Goal: Transaction & Acquisition: Purchase product/service

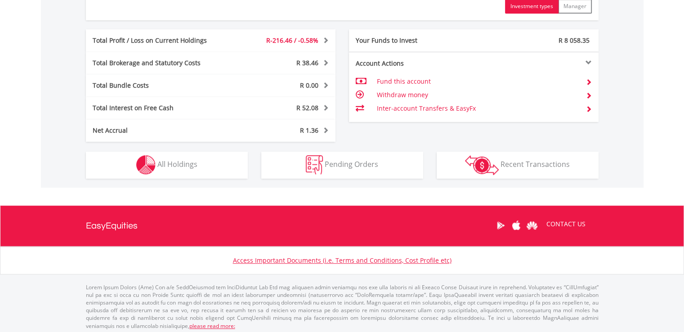
scroll to position [500, 0]
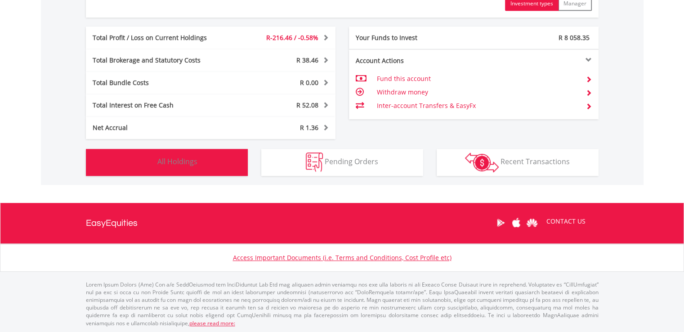
click at [155, 159] on img "button" at bounding box center [145, 162] width 19 height 19
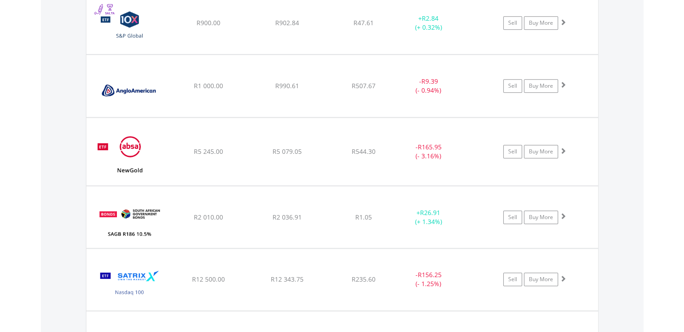
scroll to position [755, 0]
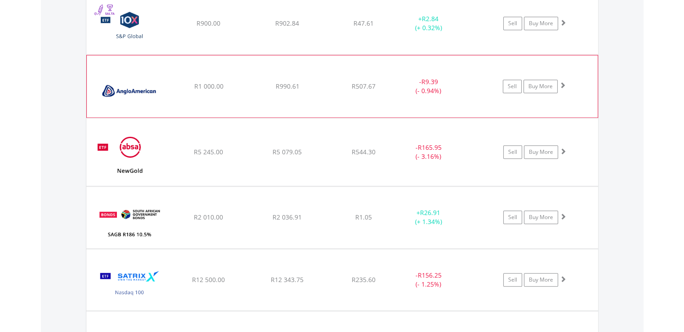
click at [173, 54] on div "﻿ Anglo American PLC R1 000.00 R990.61 R507.67 - R9.39 (- 0.94%) Sell Buy More" at bounding box center [342, 24] width 512 height 62
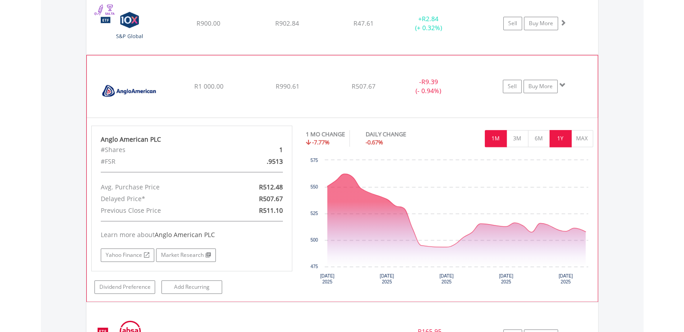
click at [558, 133] on button "1Y" at bounding box center [561, 138] width 22 height 17
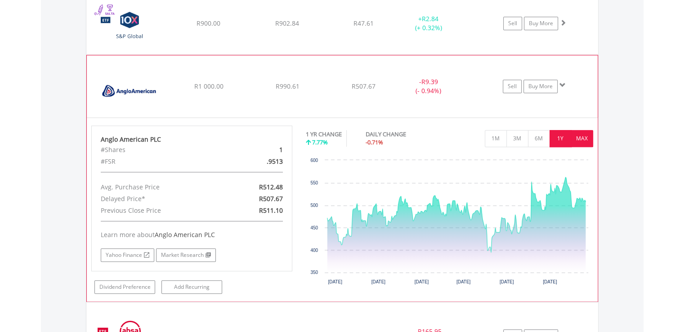
click at [585, 136] on button "MAX" at bounding box center [582, 138] width 22 height 17
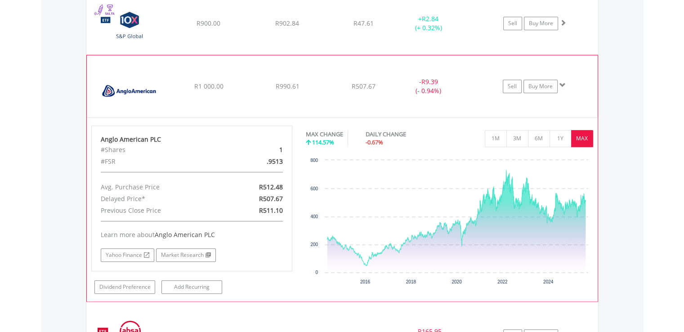
click at [126, 94] on img at bounding box center [129, 91] width 77 height 49
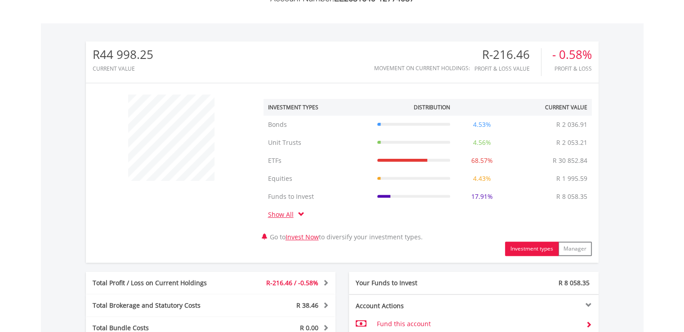
scroll to position [260, 0]
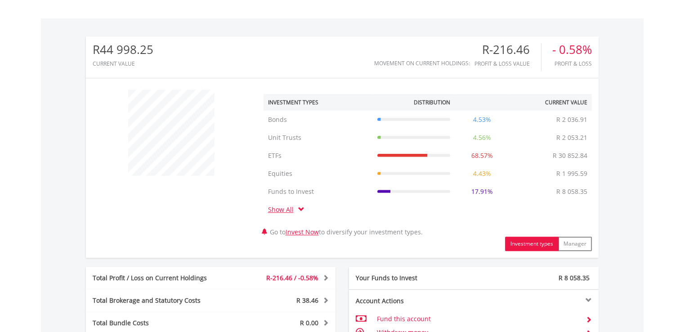
click at [278, 210] on link "Show All" at bounding box center [283, 209] width 30 height 9
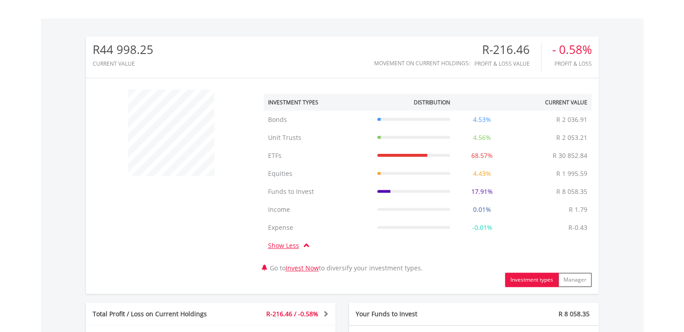
click at [284, 246] on link "Show Less" at bounding box center [286, 245] width 36 height 9
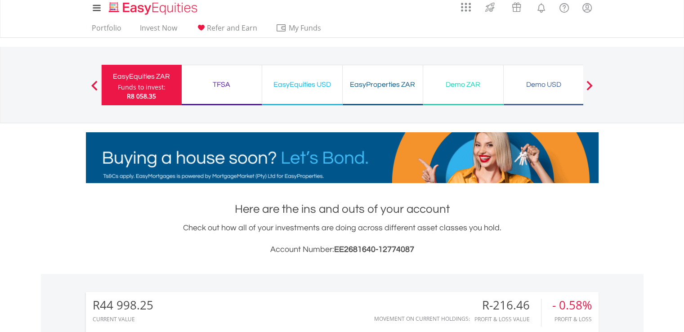
scroll to position [0, 0]
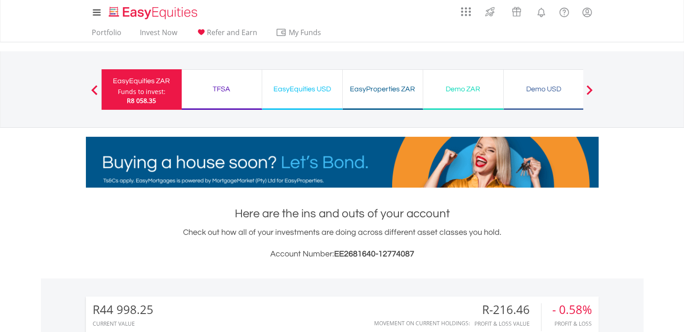
click at [158, 26] on ul "Portfolio Invest Now Refer and Earn My Funds Fund your accounts Withdraw Money …" at bounding box center [209, 33] width 247 height 17
click at [158, 28] on link "Invest Now" at bounding box center [158, 35] width 45 height 14
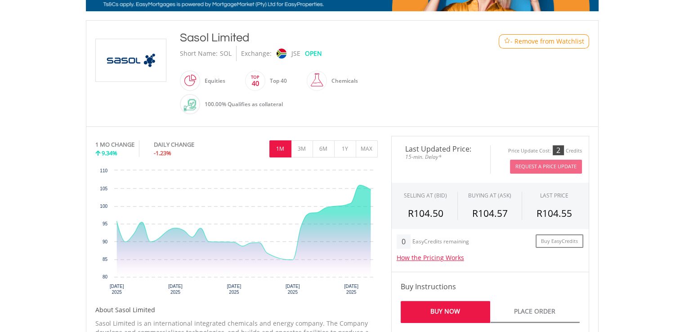
scroll to position [180, 0]
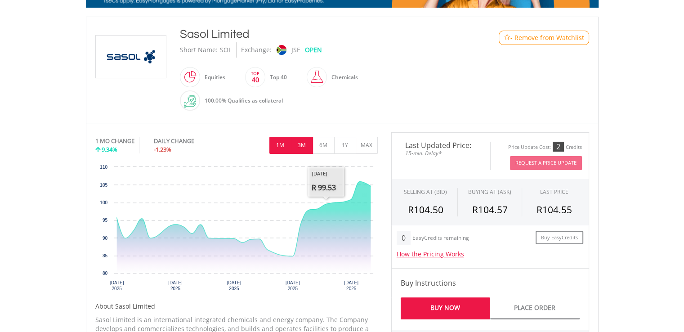
click at [304, 149] on button "3M" at bounding box center [302, 145] width 22 height 17
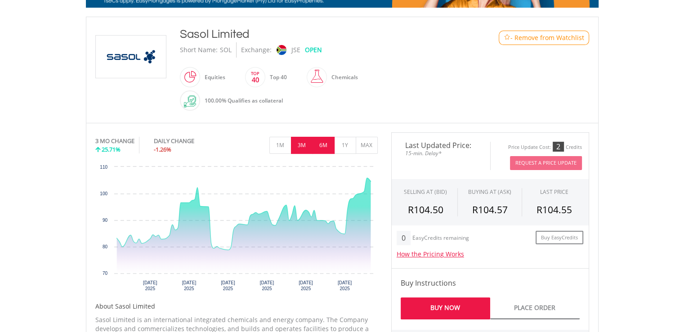
click at [320, 145] on button "6M" at bounding box center [324, 145] width 22 height 17
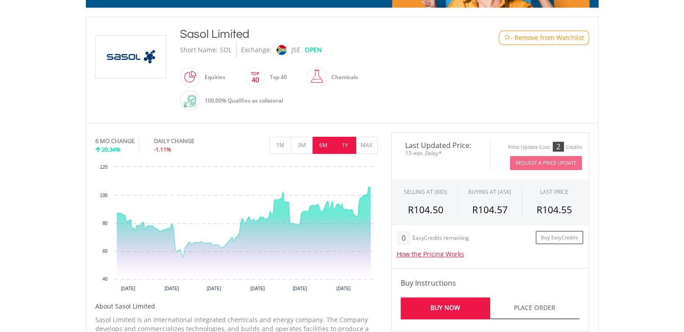
click at [342, 146] on button "1Y" at bounding box center [345, 145] width 22 height 17
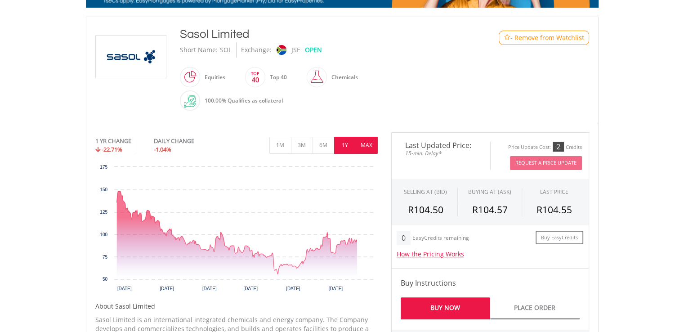
click at [371, 149] on button "MAX" at bounding box center [367, 145] width 22 height 17
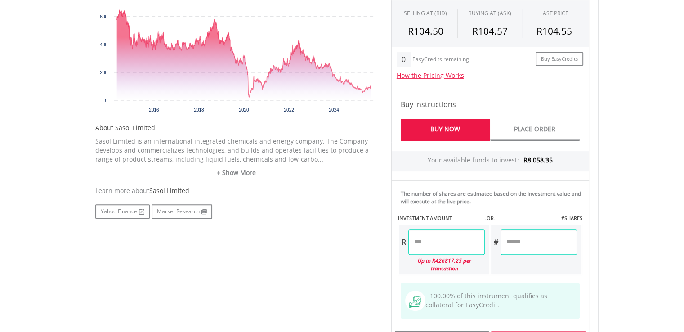
scroll to position [360, 0]
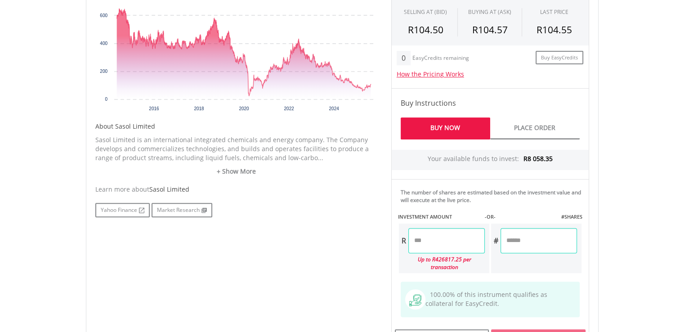
click at [423, 253] on div "Up to R426817.25 per transaction" at bounding box center [442, 263] width 86 height 20
click at [438, 242] on input "number" at bounding box center [447, 240] width 76 height 25
click at [614, 209] on body "My Investments Invest Now New Listings Sell My Recurring Investments Pending Or…" at bounding box center [342, 84] width 684 height 888
type input "*******"
type input "******"
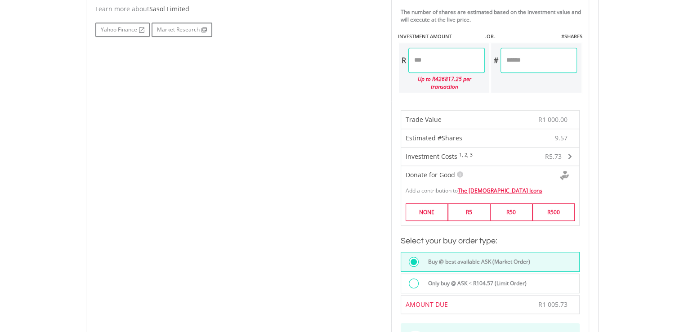
scroll to position [630, 0]
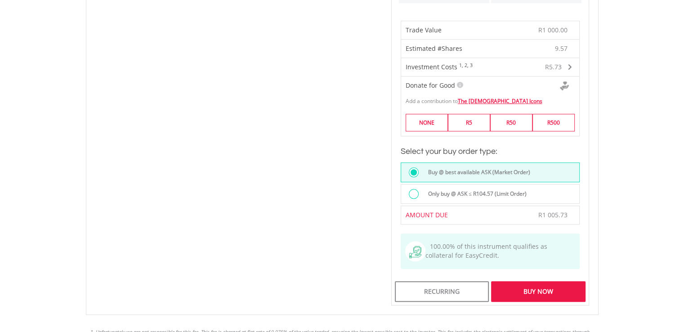
click at [542, 283] on div "Buy Now" at bounding box center [538, 291] width 94 height 21
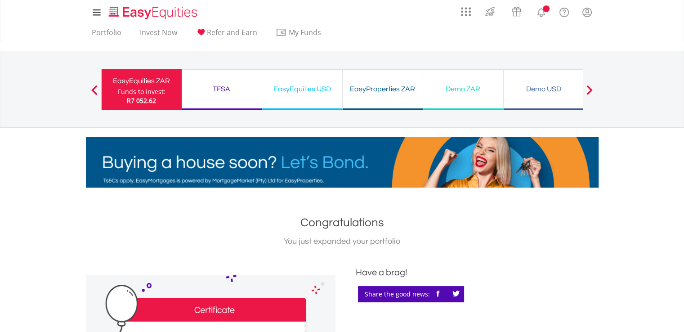
click at [592, 234] on div "Congratulations You just expanded your portfolio" at bounding box center [342, 231] width 513 height 33
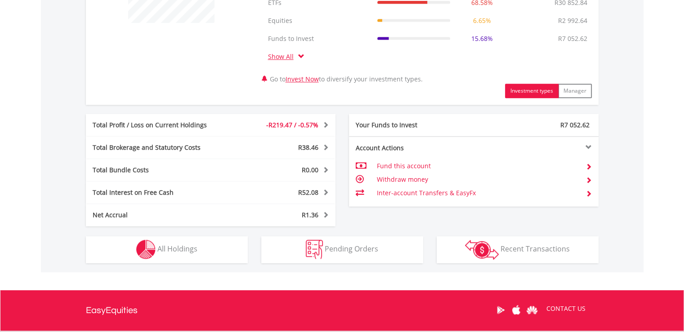
scroll to position [450, 0]
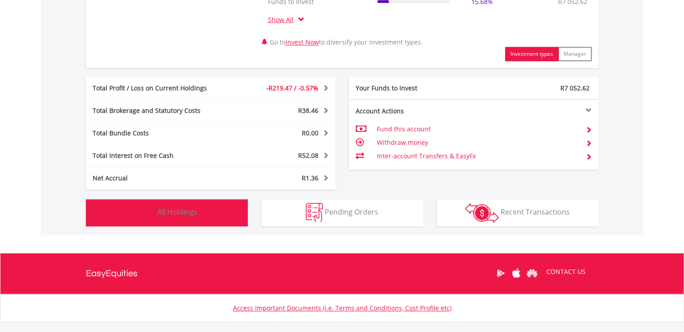
click at [193, 207] on span "All Holdings" at bounding box center [177, 212] width 40 height 10
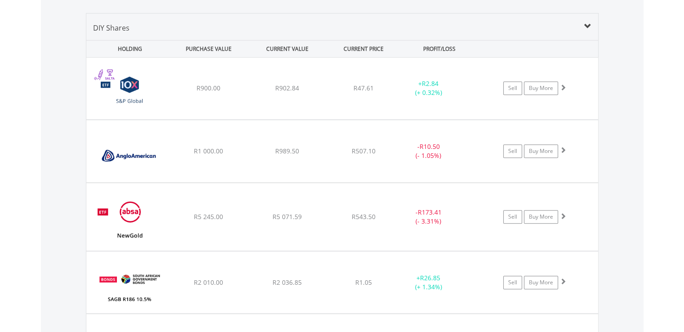
scroll to position [657, 0]
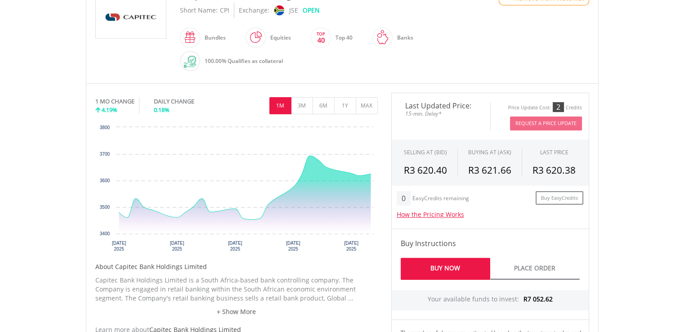
scroll to position [225, 0]
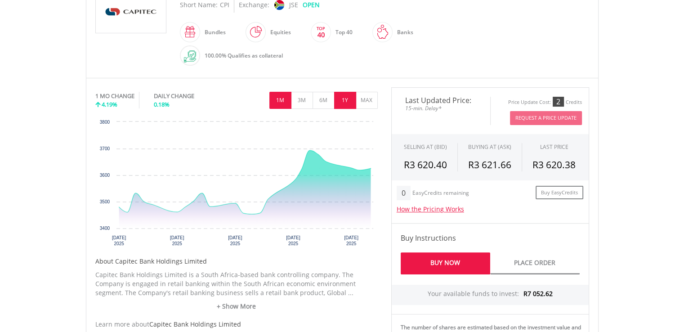
click at [349, 99] on button "1Y" at bounding box center [345, 100] width 22 height 17
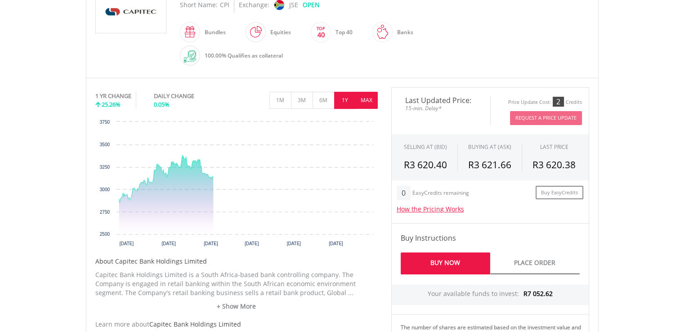
click at [365, 103] on button "MAX" at bounding box center [367, 100] width 22 height 17
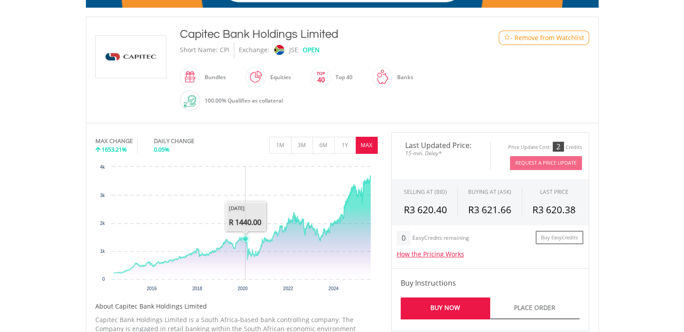
scroll to position [315, 0]
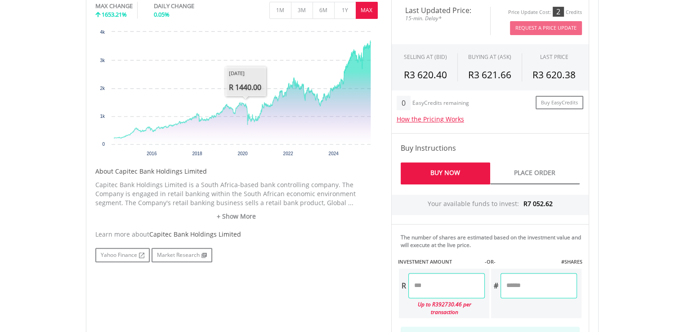
drag, startPoint x: 431, startPoint y: 283, endPoint x: 547, endPoint y: 277, distance: 116.6
click at [431, 283] on input "number" at bounding box center [447, 285] width 76 height 25
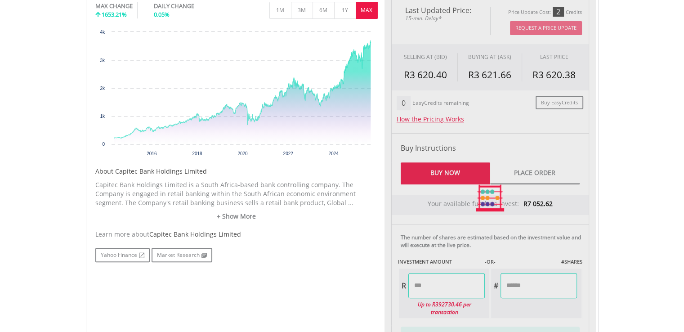
click at [613, 248] on body "My Investments Invest Now New Listings Sell My Recurring Investments Pending Or…" at bounding box center [342, 129] width 684 height 888
type input "*******"
type input "******"
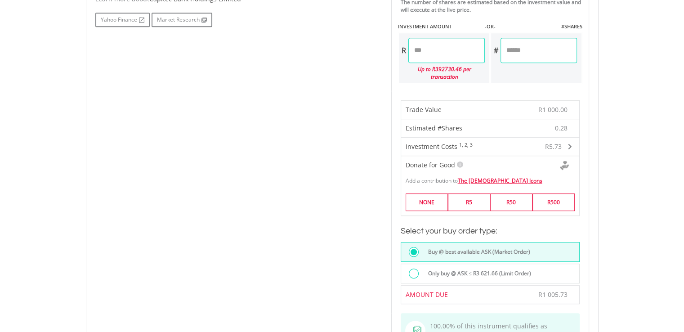
scroll to position [720, 0]
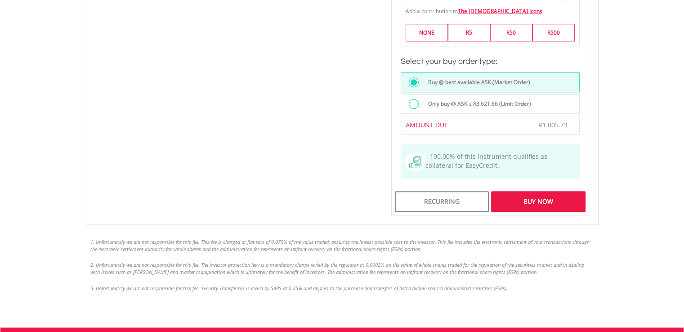
click at [533, 197] on div "Buy Now" at bounding box center [538, 201] width 94 height 21
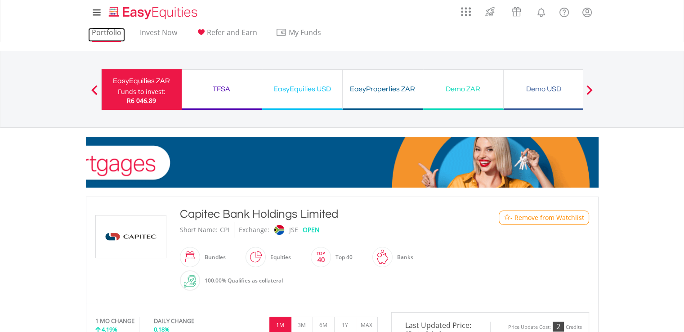
click at [97, 32] on link "Portfolio" at bounding box center [106, 35] width 37 height 14
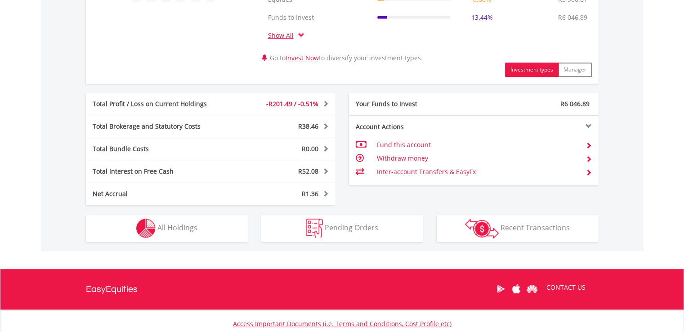
scroll to position [450, 0]
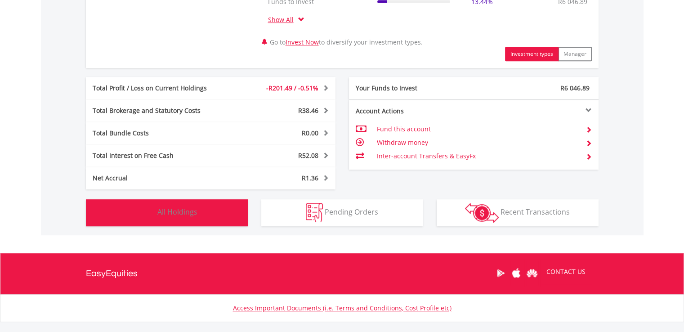
click at [207, 222] on button "Holdings All Holdings" at bounding box center [167, 212] width 162 height 27
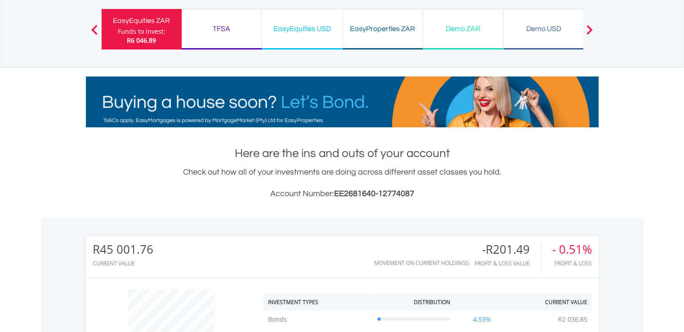
scroll to position [0, 0]
